Goal: Contribute content

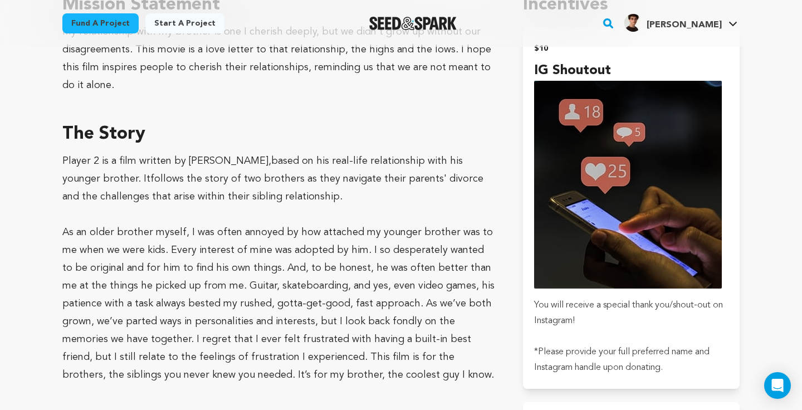
scroll to position [661, 0]
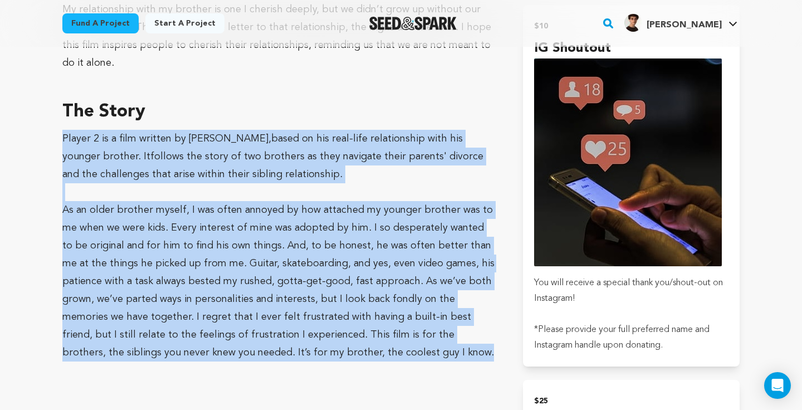
drag, startPoint x: 63, startPoint y: 138, endPoint x: 342, endPoint y: 355, distance: 353.0
click at [342, 355] on div "Player 2 is a film written by [PERSON_NAME], based on his real-life relationshi…" at bounding box center [279, 246] width 434 height 232
copy div "Loremi 6 do s amet consect ad Elitse Doeiusmod, tempo in utl etdo-magn aliquaen…"
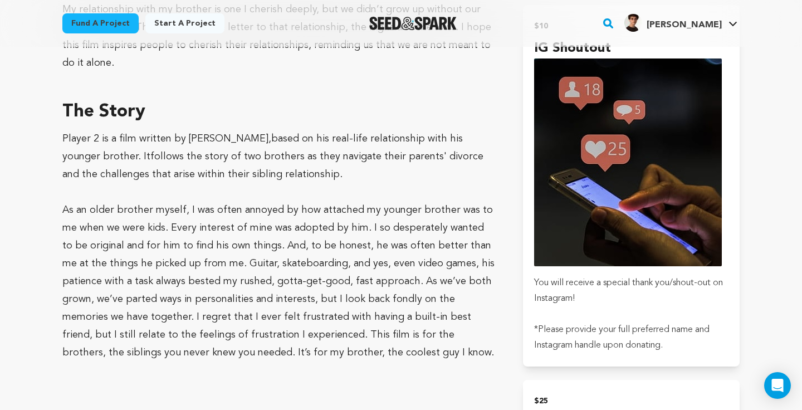
click at [372, 108] on h3 "The Story" at bounding box center [279, 112] width 434 height 27
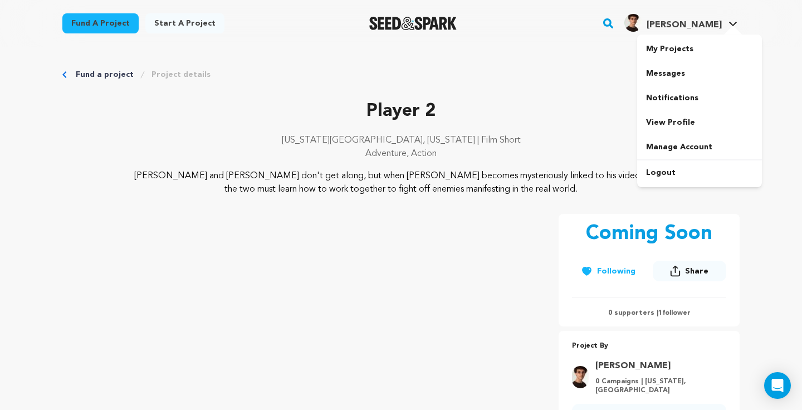
scroll to position [0, 0]
click at [698, 24] on span "[PERSON_NAME]" at bounding box center [683, 25] width 75 height 9
click at [684, 38] on link "My Projects" at bounding box center [699, 49] width 125 height 24
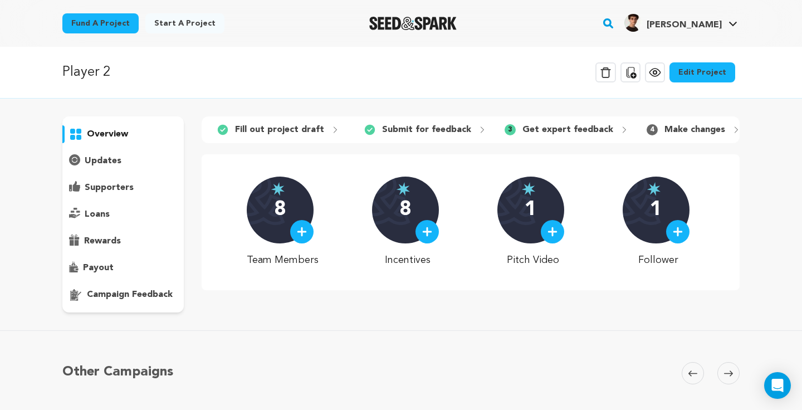
click at [688, 72] on link "Edit Project" at bounding box center [702, 72] width 66 height 20
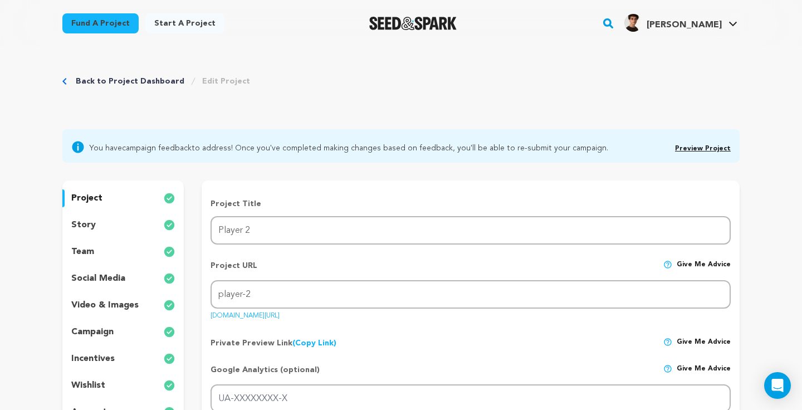
scroll to position [48, 0]
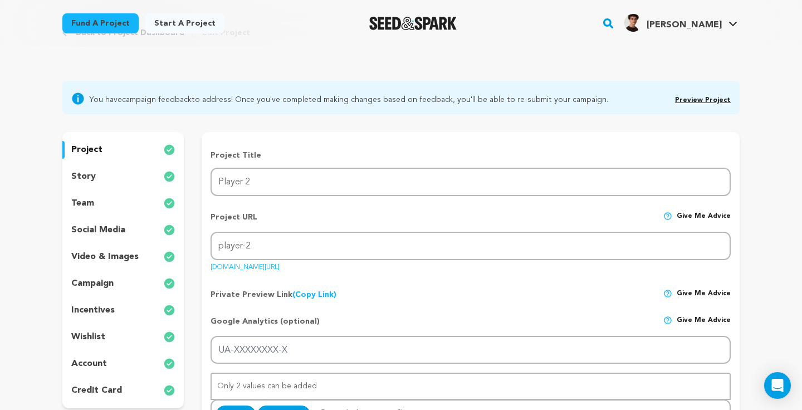
click at [102, 254] on p "video & images" at bounding box center [104, 256] width 67 height 13
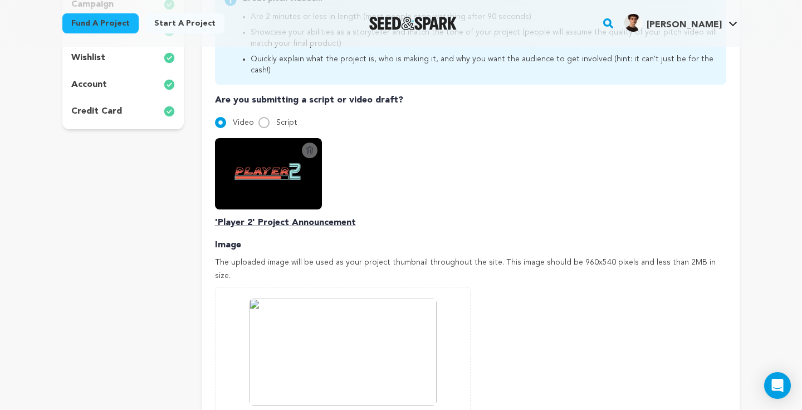
scroll to position [325, 0]
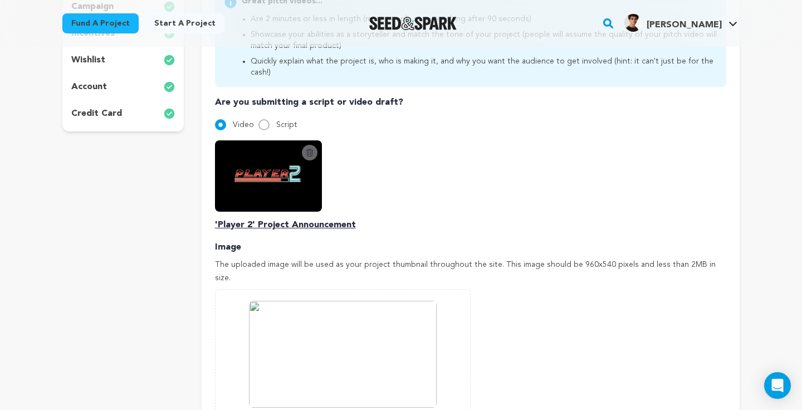
click at [306, 148] on icon at bounding box center [309, 152] width 9 height 9
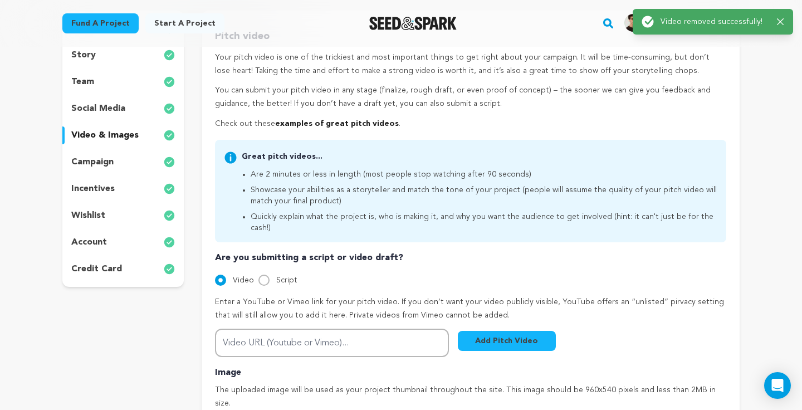
scroll to position [175, 0]
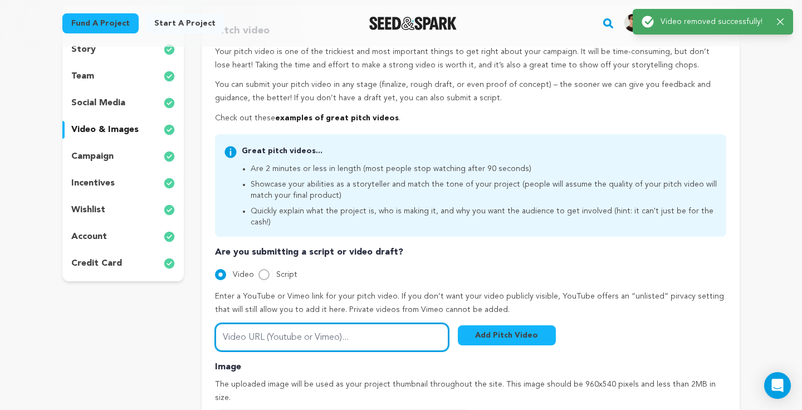
click at [319, 325] on input "Video URL (Youtube or Vimeo)..." at bounding box center [332, 337] width 234 height 28
paste input "https://youtu.be/imW-9Q4P5Is?si=HWgdPrt49PYrb1He"
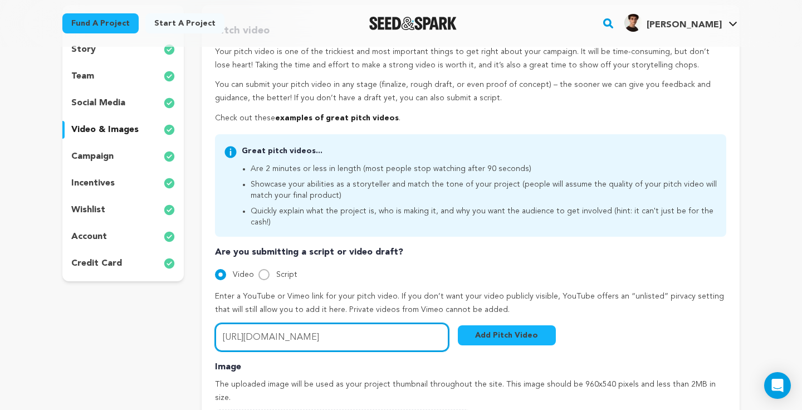
type input "https://youtu.be/imW-9Q4P5Is?si=HWgdPrt49PYrb1He"
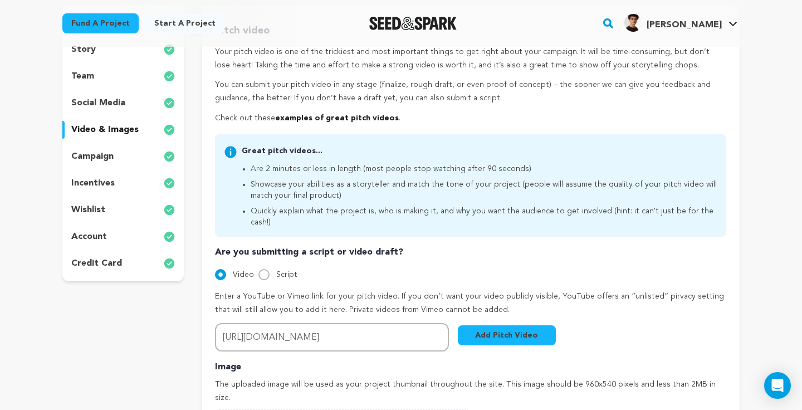
click at [473, 325] on button "Add Pitch Video" at bounding box center [507, 335] width 98 height 20
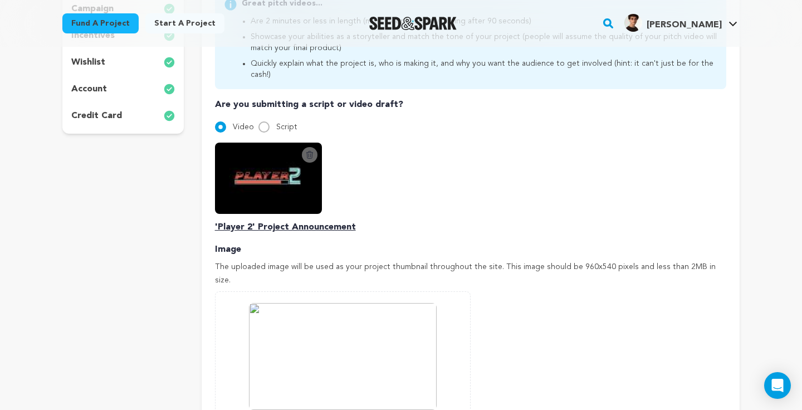
scroll to position [436, 0]
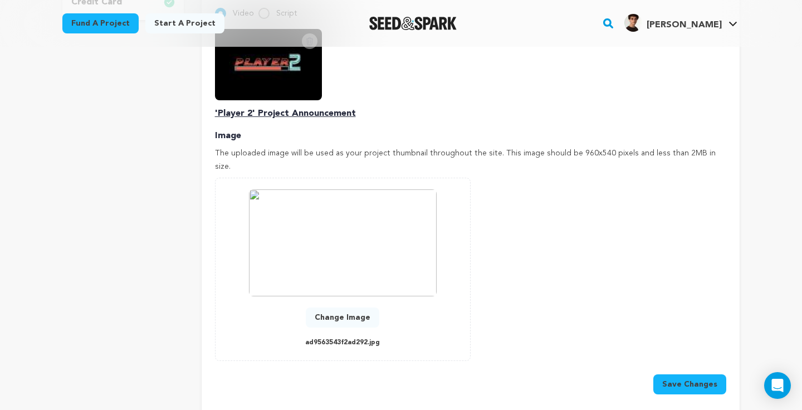
click at [684, 374] on button "Save Changes" at bounding box center [689, 384] width 73 height 20
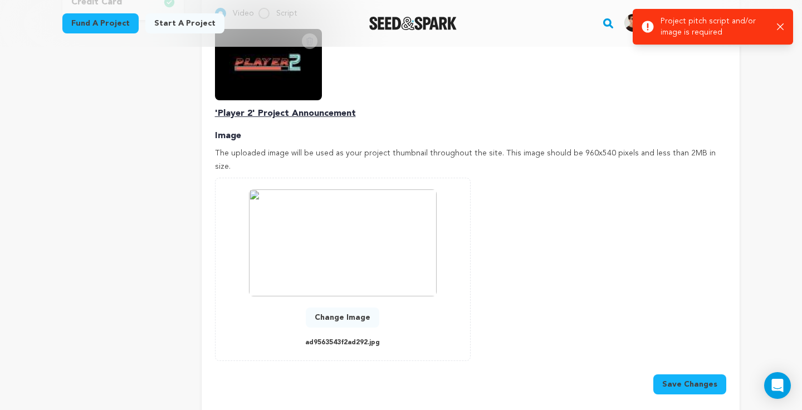
click at [357, 307] on button "Change Image" at bounding box center [342, 317] width 73 height 20
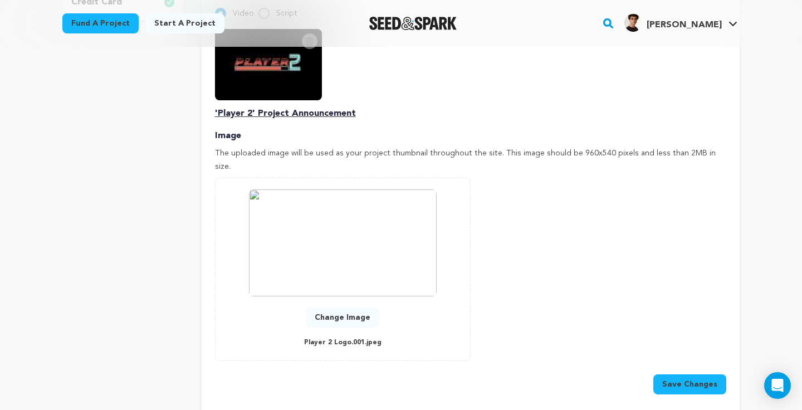
click at [699, 374] on button "Save Changes" at bounding box center [689, 384] width 73 height 20
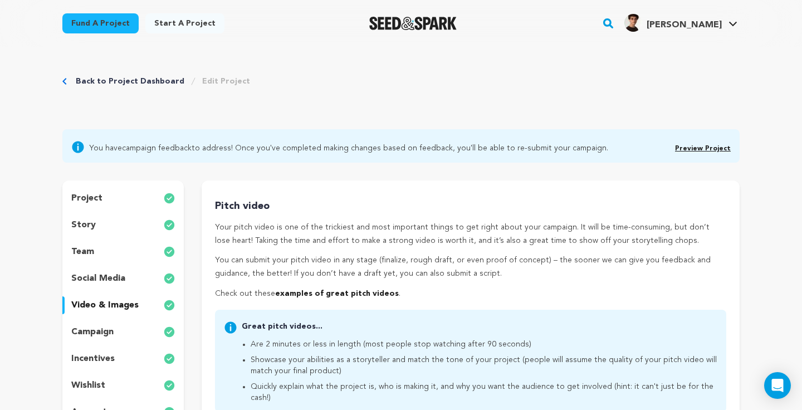
scroll to position [0, 0]
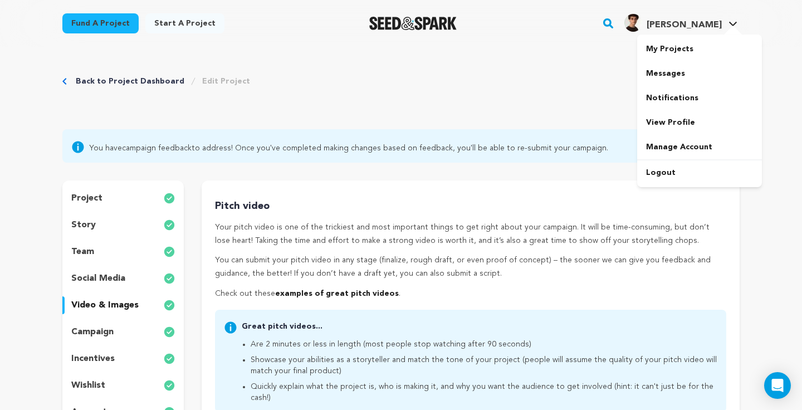
click at [701, 27] on span "[PERSON_NAME]" at bounding box center [683, 25] width 75 height 9
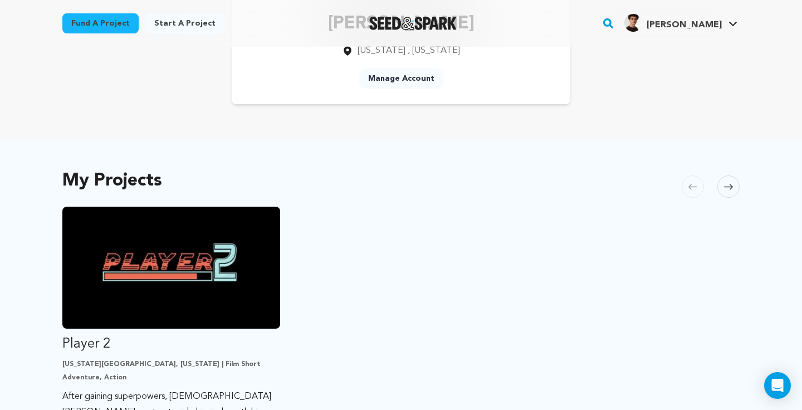
scroll to position [151, 0]
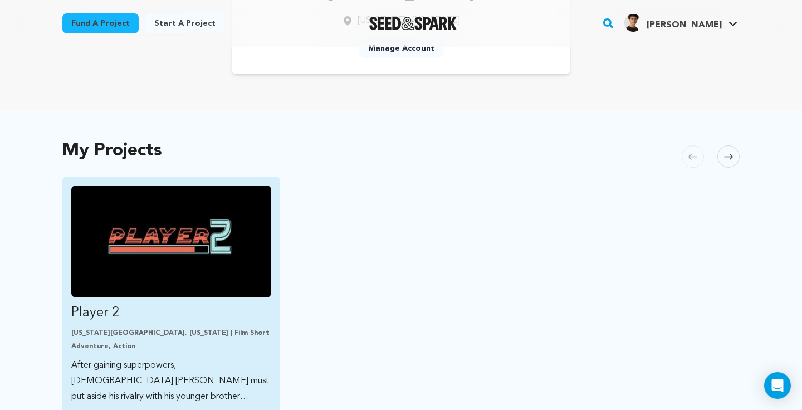
click at [204, 245] on img "Fund Player 2" at bounding box center [171, 241] width 200 height 112
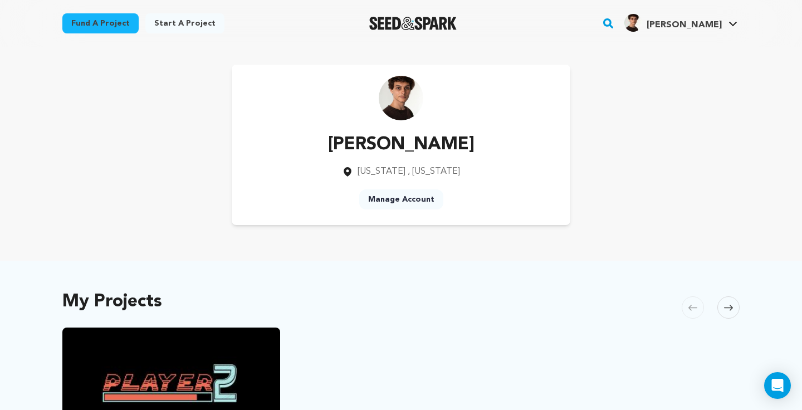
scroll to position [0, 0]
click at [696, 48] on link "My Projects" at bounding box center [699, 49] width 125 height 24
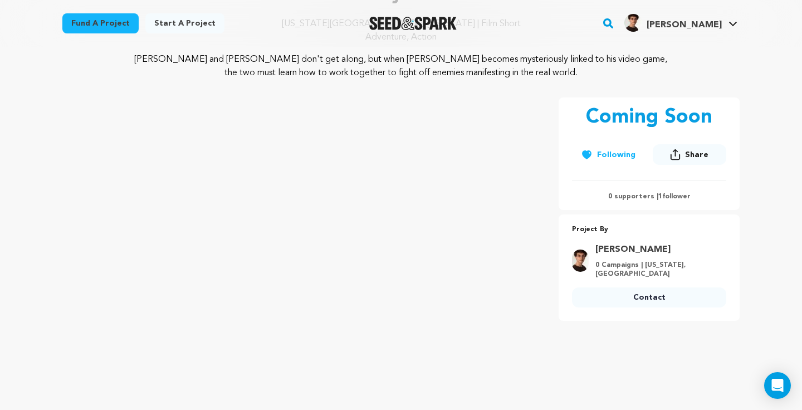
scroll to position [122, 0]
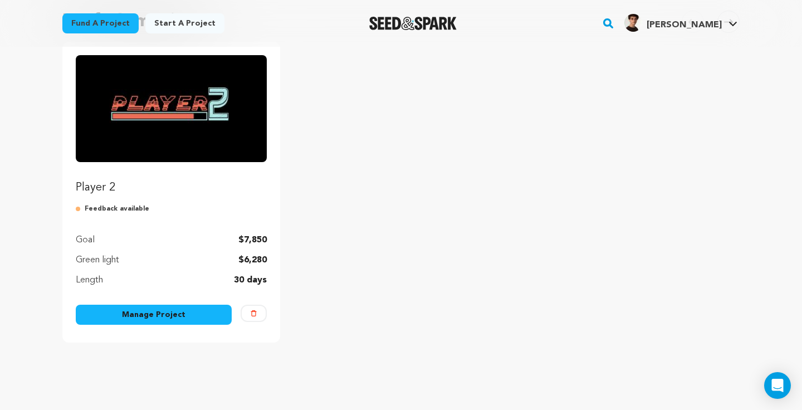
scroll to position [124, 0]
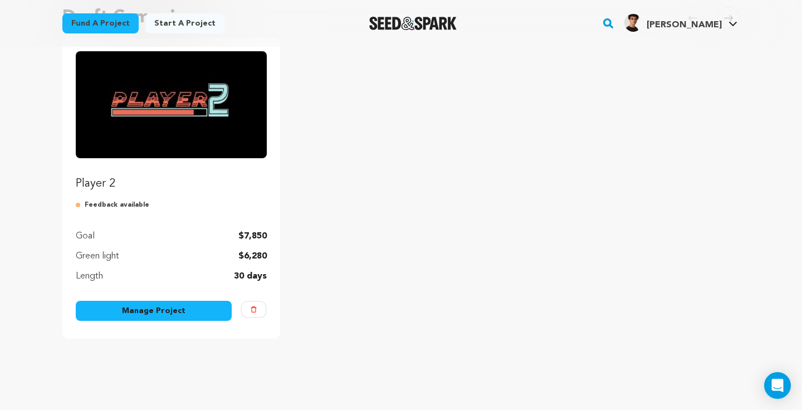
click at [166, 305] on link "Manage Project" at bounding box center [154, 311] width 156 height 20
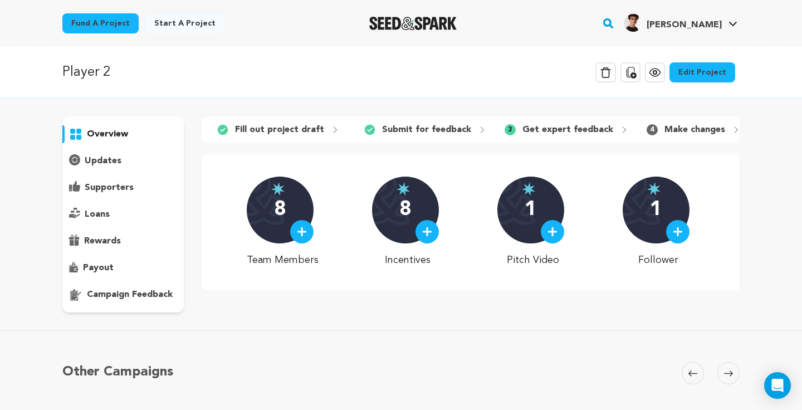
click at [142, 163] on div "updates" at bounding box center [122, 161] width 121 height 18
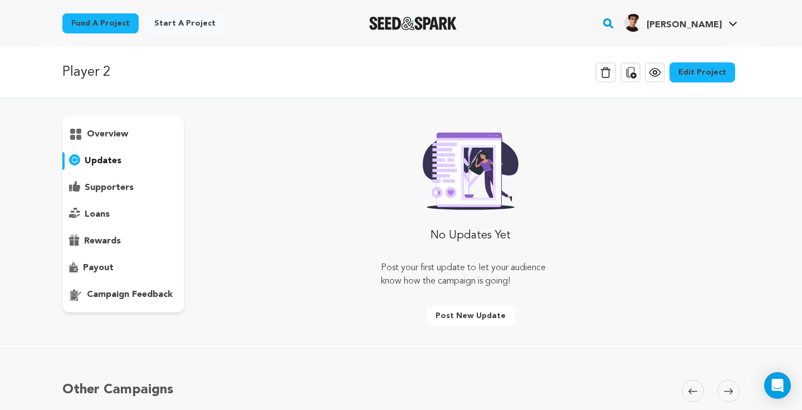
click at [700, 79] on link "Edit Project" at bounding box center [702, 72] width 66 height 20
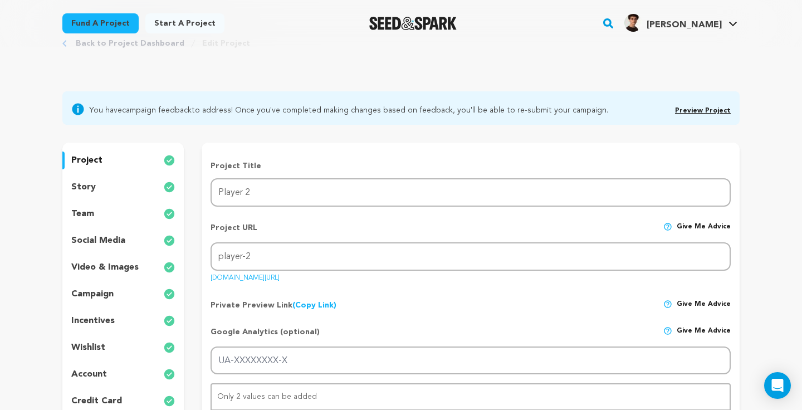
scroll to position [39, 0]
